Goal: Information Seeking & Learning: Understand process/instructions

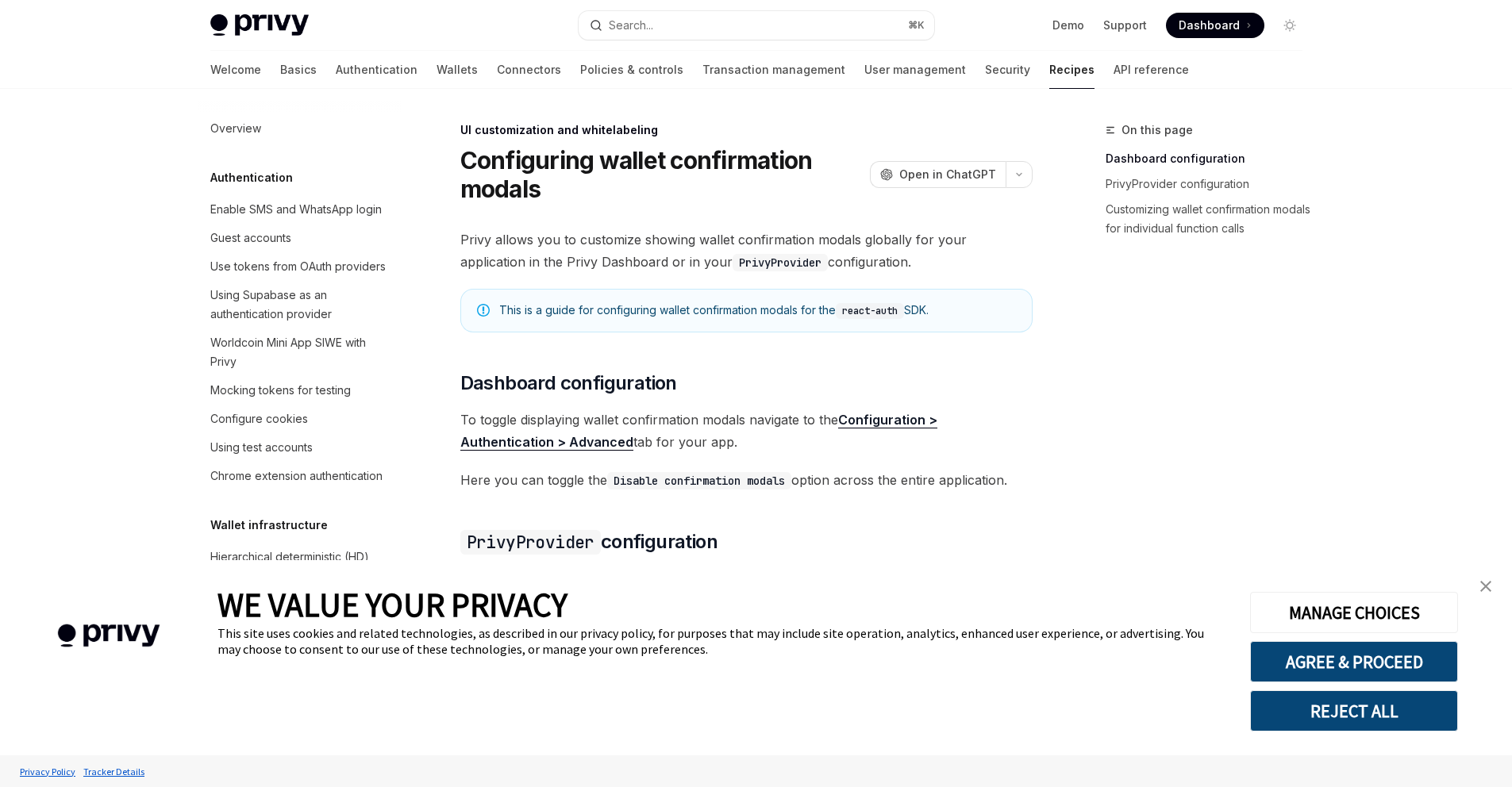
scroll to position [648, 0]
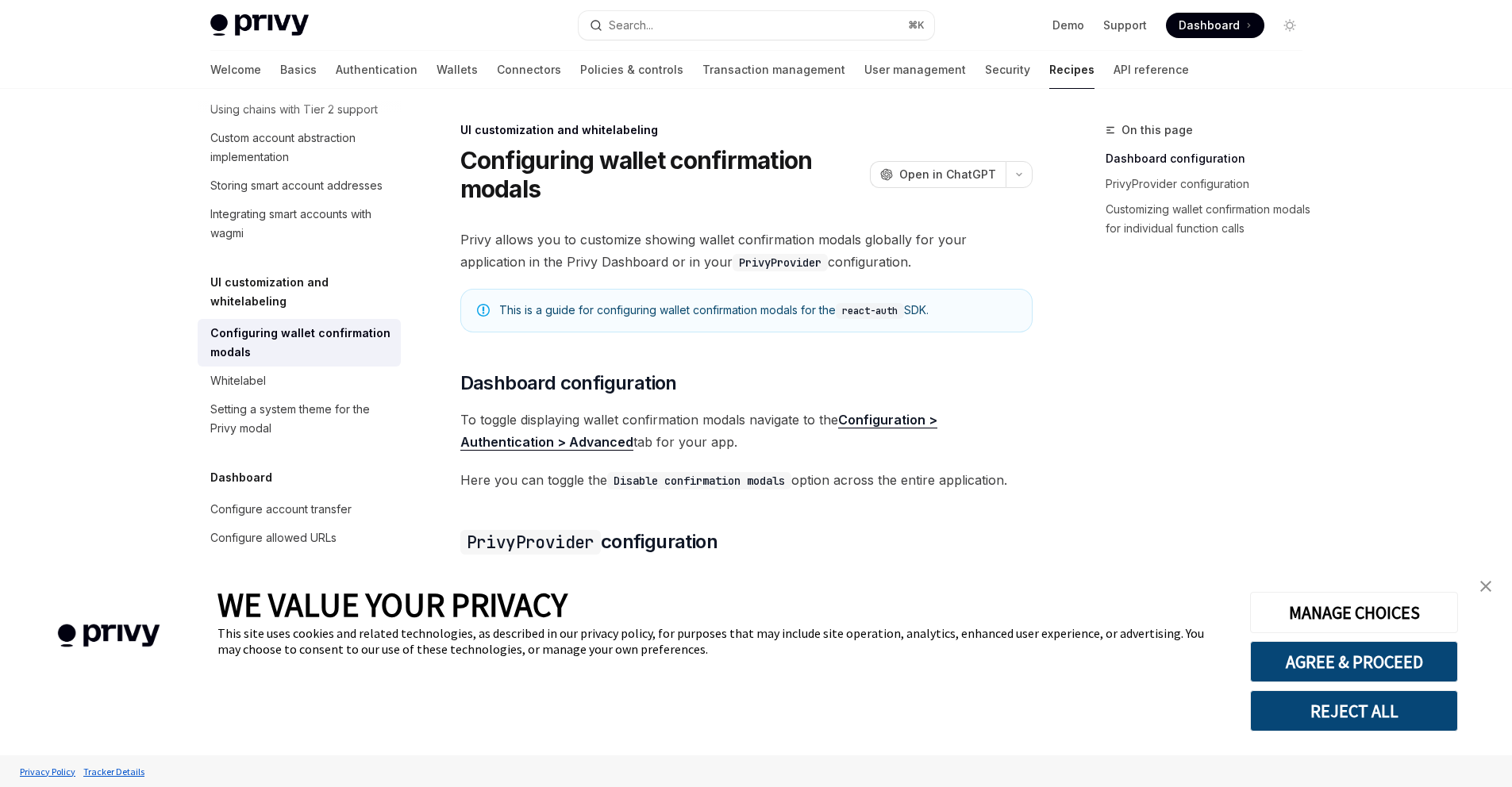
click at [1491, 580] on link "close banner" at bounding box center [1485, 586] width 31 height 31
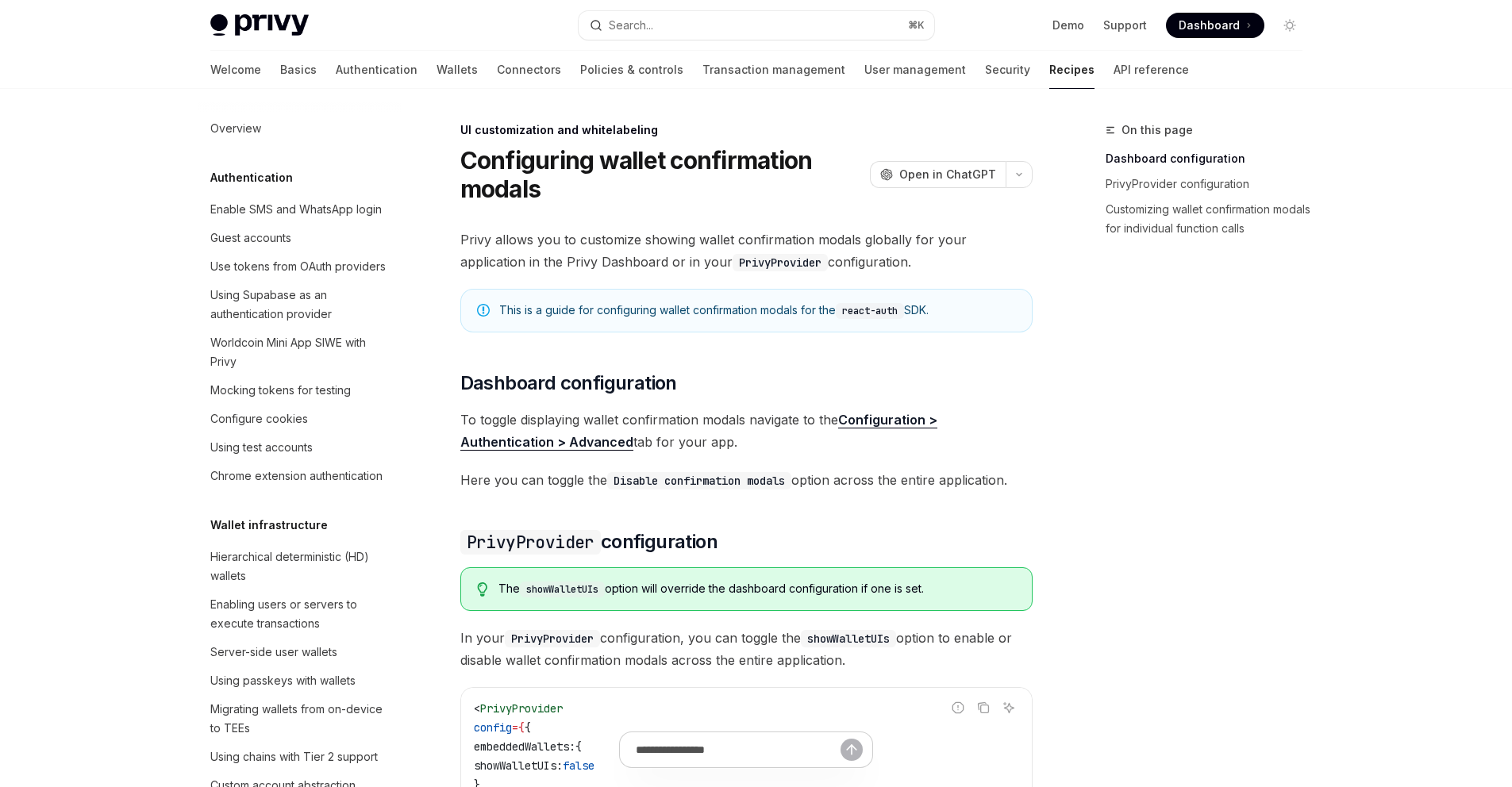
type textarea "*"
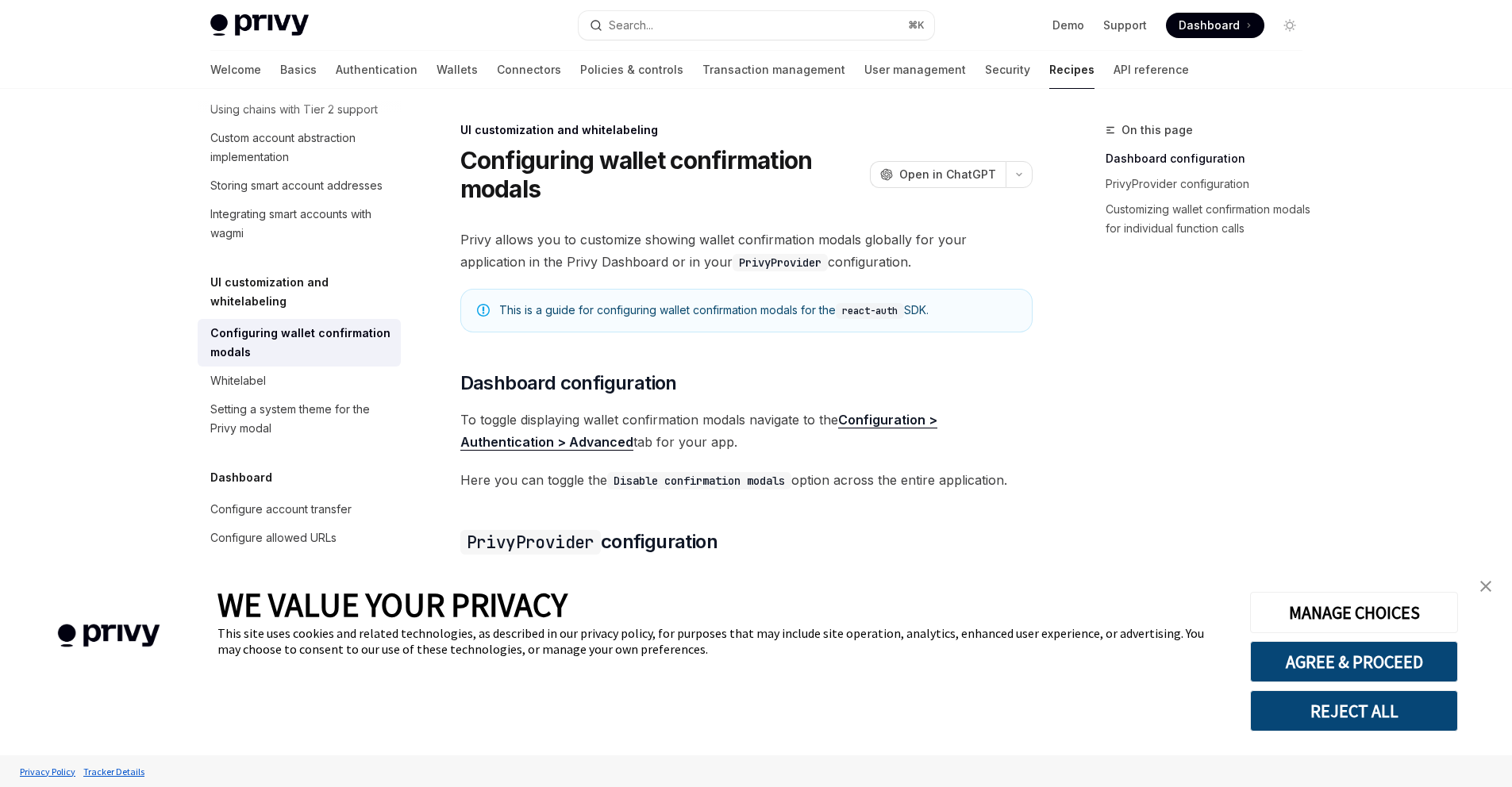
click at [1489, 587] on img "close banner" at bounding box center [1486, 587] width 11 height 11
